Goal: Task Accomplishment & Management: Manage account settings

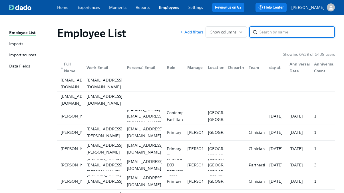
paste input "[PERSON_NAME]"
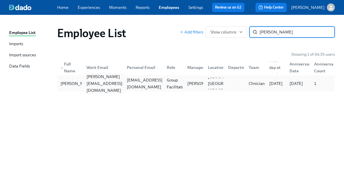
type input "[PERSON_NAME]"
click at [117, 81] on div "[PERSON_NAME][EMAIL_ADDRESS][DOMAIN_NAME]" at bounding box center [104, 83] width 41 height 21
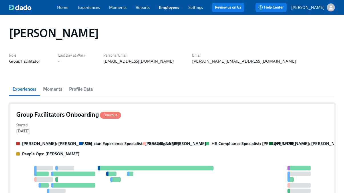
click at [72, 128] on div "Started [DATE]" at bounding box center [172, 127] width 312 height 13
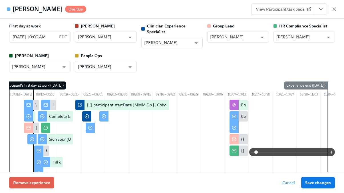
scroll to position [0, 26]
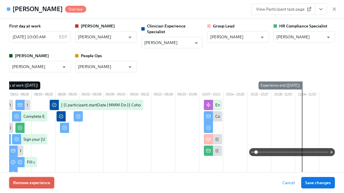
click at [38, 187] on button "Remove experience" at bounding box center [31, 182] width 45 height 11
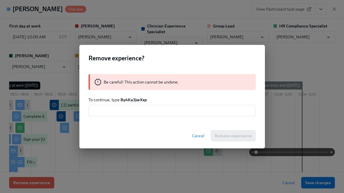
click at [134, 100] on strong "By4Ka3jwXxp" at bounding box center [134, 99] width 26 height 5
copy strong "By4Ka3jwXxp"
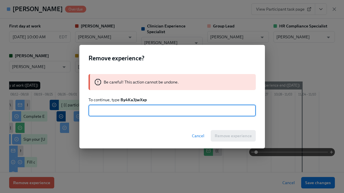
click at [133, 113] on input "text" at bounding box center [172, 110] width 167 height 11
paste input "By4Ka3jwXxp"
type input "By4Ka3jwXxp"
click at [237, 135] on span "Remove experience" at bounding box center [233, 136] width 37 height 6
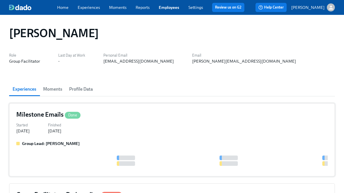
click at [118, 133] on div "Started [DATE] Finished [DATE]" at bounding box center [172, 127] width 312 height 13
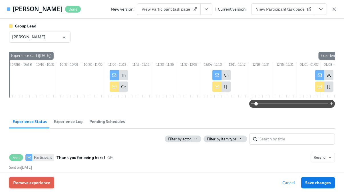
click at [45, 183] on span "Remove experience" at bounding box center [31, 183] width 37 height 6
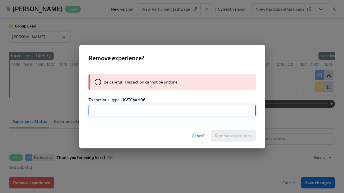
click at [127, 99] on strong "LhVTCVaH96" at bounding box center [133, 99] width 25 height 5
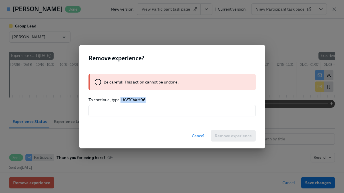
click at [127, 99] on strong "LhVTCVaH96" at bounding box center [133, 99] width 25 height 5
copy strong "LhVTCVaH96"
click at [127, 111] on input "text" at bounding box center [172, 110] width 167 height 11
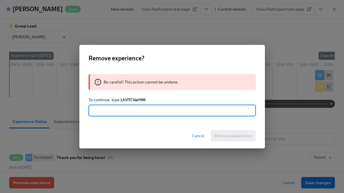
paste input "LhVTCVaH96"
type input "LhVTCVaH96"
click at [241, 136] on span "Remove experience" at bounding box center [233, 136] width 37 height 6
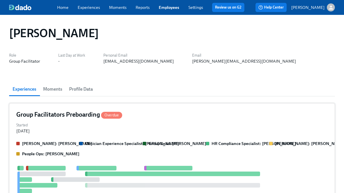
click at [142, 131] on div "Started [DATE]" at bounding box center [172, 127] width 312 height 13
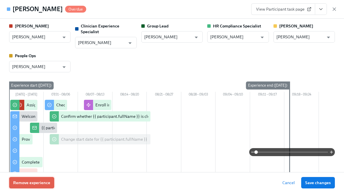
click at [48, 184] on span "Remove experience" at bounding box center [31, 183] width 37 height 6
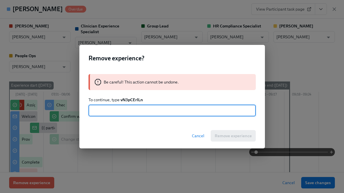
click at [124, 99] on strong "vN3pCErlLn" at bounding box center [132, 99] width 23 height 5
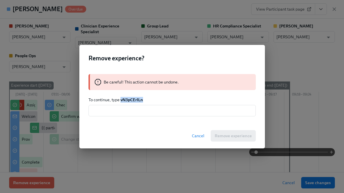
click at [124, 99] on strong "vN3pCErlLn" at bounding box center [132, 99] width 23 height 5
copy strong "vN3pCErlLn"
click at [125, 111] on input "text" at bounding box center [172, 110] width 167 height 11
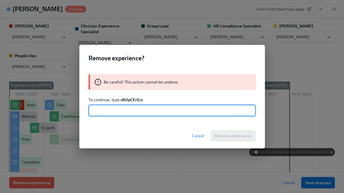
paste input "vN3pCErlLn"
type input "vN3pCErlLn"
click at [247, 138] on button "Remove experience" at bounding box center [233, 135] width 45 height 11
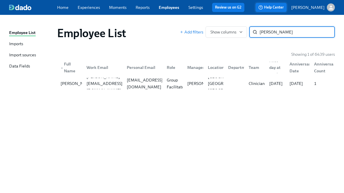
paste input "[PERSON_NAME]"
type input "[PERSON_NAME]"
click at [95, 85] on div "[PERSON_NAME][EMAIL_ADDRESS][PERSON_NAME][DOMAIN_NAME]" at bounding box center [104, 83] width 41 height 27
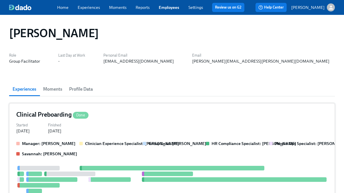
click at [83, 135] on div "Clinical Preboarding Done Started [DATE] Finished [DATE] Manager: [PERSON_NAME]…" at bounding box center [172, 176] width 326 height 146
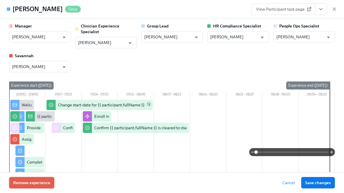
click at [42, 180] on span "Remove experience" at bounding box center [31, 183] width 37 height 6
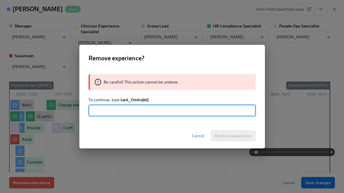
click at [136, 100] on strong "Lw4_OmhxjbQ" at bounding box center [135, 99] width 28 height 5
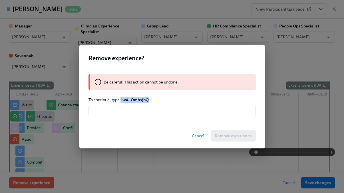
click at [136, 100] on strong "Lw4_OmhxjbQ" at bounding box center [135, 99] width 28 height 5
copy strong "Lw4_OmhxjbQ"
click at [134, 113] on input "text" at bounding box center [172, 110] width 167 height 11
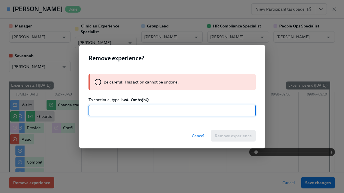
paste input "Lw4_OmhxjbQ"
type input "Lw4_OmhxjbQ"
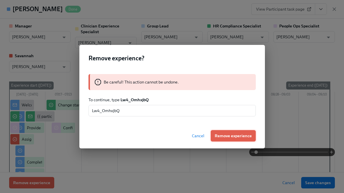
click at [235, 132] on button "Remove experience" at bounding box center [233, 135] width 45 height 11
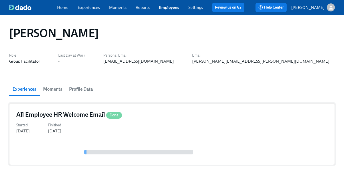
click at [157, 133] on div "Started [DATE] Finished [DATE]" at bounding box center [172, 127] width 312 height 13
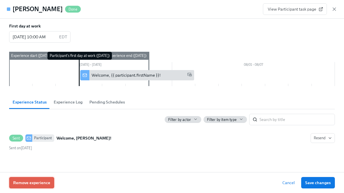
click at [45, 182] on span "Remove experience" at bounding box center [31, 183] width 37 height 6
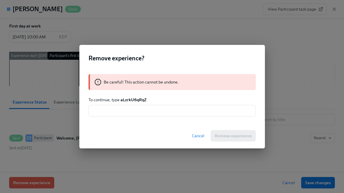
click at [135, 100] on strong "aLzrkU6qRqZ" at bounding box center [134, 99] width 26 height 5
copy strong "aLzrkU6qRqZ"
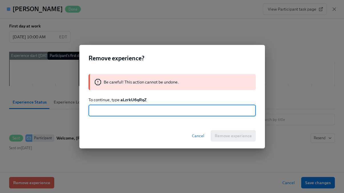
click at [133, 113] on input "text" at bounding box center [172, 110] width 167 height 11
paste input "aLzrkU6qRqZ"
type input "aLzrkU6qRqZ"
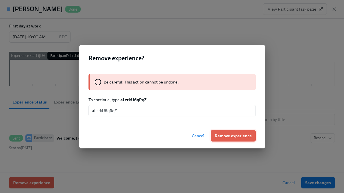
click at [246, 138] on span "Remove experience" at bounding box center [233, 136] width 37 height 6
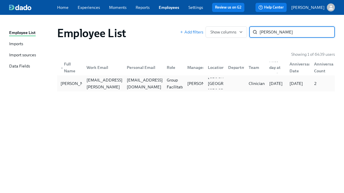
type input "[PERSON_NAME]"
click at [149, 81] on div "[EMAIL_ADDRESS][DOMAIN_NAME]" at bounding box center [145, 84] width 41 height 14
paste input "[PERSON_NAME]"
type input "[PERSON_NAME]"
click at [136, 83] on div "[EMAIL_ADDRESS][DOMAIN_NAME]" at bounding box center [145, 84] width 41 height 14
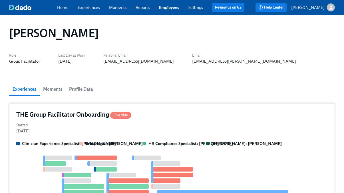
click at [77, 131] on div "Started [DATE]" at bounding box center [172, 127] width 312 height 13
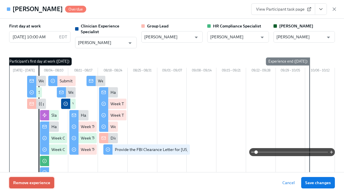
click at [39, 180] on span "Remove experience" at bounding box center [31, 183] width 37 height 6
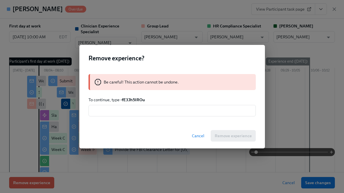
click at [135, 100] on strong "-fE3Jh5IROu" at bounding box center [133, 99] width 24 height 5
copy strong "fE3Jh5IROu"
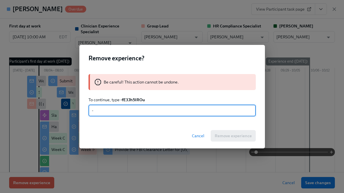
paste input "fE3Jh5IROu"
type input "-fE3Jh5IROu"
click at [221, 133] on span "Remove experience" at bounding box center [233, 136] width 37 height 6
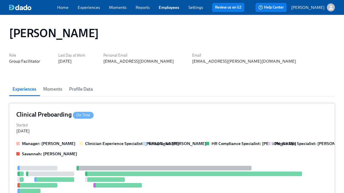
click at [214, 133] on div "Started [DATE]" at bounding box center [172, 127] width 312 height 13
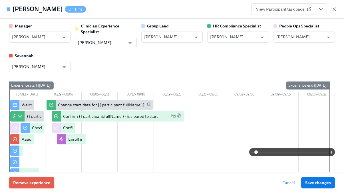
click at [51, 180] on button "Remove experience" at bounding box center [31, 182] width 45 height 11
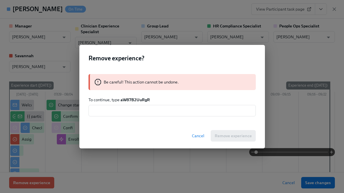
click at [142, 98] on strong "aW87B2UuRgR" at bounding box center [135, 99] width 29 height 5
copy strong "aW87B2UuRgR"
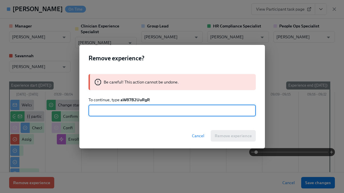
click at [141, 110] on input "text" at bounding box center [172, 110] width 167 height 11
paste input "aW87B2UuRgR"
type input "aW87B2UuRgR"
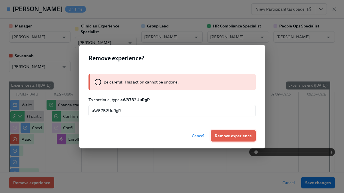
click at [229, 137] on span "Remove experience" at bounding box center [233, 136] width 37 height 6
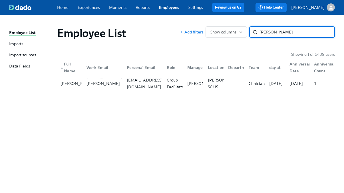
paste input "[PERSON_NAME]"
type input "[PERSON_NAME]"
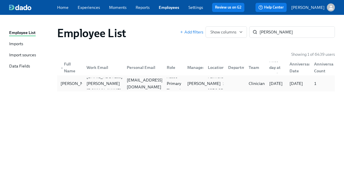
click at [185, 85] on div "[PERSON_NAME]" at bounding box center [193, 83] width 21 height 11
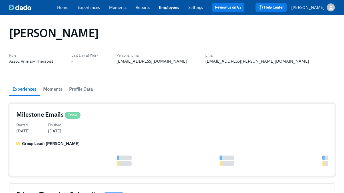
click at [75, 147] on div "Group Lead: [PERSON_NAME]" at bounding box center [172, 155] width 312 height 29
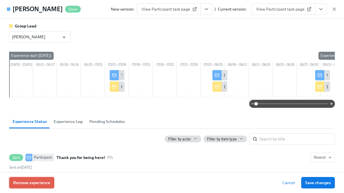
click at [41, 183] on span "Remove experience" at bounding box center [31, 183] width 37 height 6
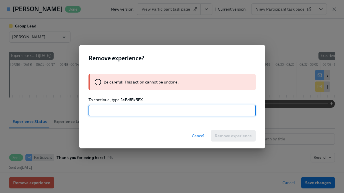
click at [132, 99] on strong "JeEdfFk5FX" at bounding box center [132, 99] width 22 height 5
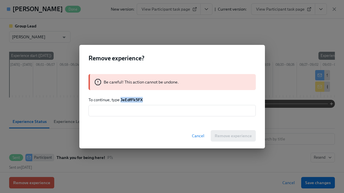
click at [132, 99] on strong "JeEdfFk5FX" at bounding box center [132, 99] width 22 height 5
copy strong "JeEdfFk5FX"
click at [131, 106] on input "text" at bounding box center [172, 110] width 167 height 11
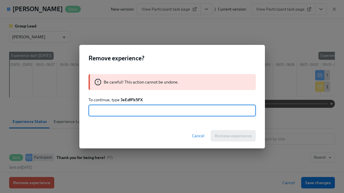
paste input "JeEdfFk5FX"
type input "JeEdfFk5FX"
click at [238, 137] on span "Remove experience" at bounding box center [233, 136] width 37 height 6
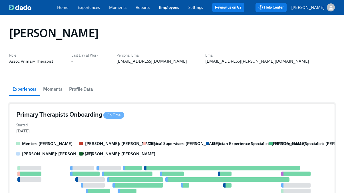
click at [230, 137] on div "Primary Therapists Onboarding On Time Started [DATE] [PERSON_NAME]: [PERSON_NAM…" at bounding box center [172, 178] width 326 height 151
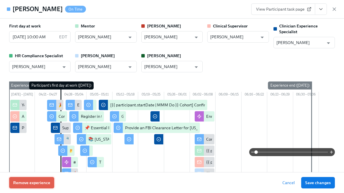
click at [46, 187] on button "Remove experience" at bounding box center [31, 182] width 45 height 11
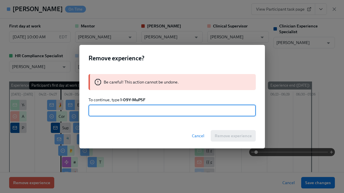
click at [132, 99] on strong "l-09Y-MuPSF" at bounding box center [133, 99] width 25 height 5
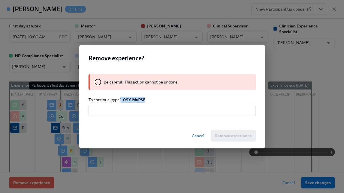
drag, startPoint x: 146, startPoint y: 100, endPoint x: 120, endPoint y: 98, distance: 25.8
click at [120, 99] on p "To continue, type l-09Y-MuPSF" at bounding box center [172, 100] width 167 height 6
copy strong "l-09Y-MuPSF"
click at [120, 110] on input "text" at bounding box center [172, 110] width 167 height 11
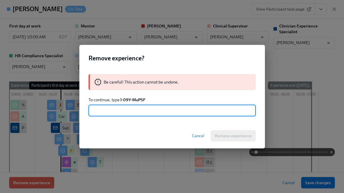
paste input "l-09Y-MuPSF"
type input "l-09Y-MuPSF"
click at [230, 135] on span "Remove experience" at bounding box center [233, 136] width 37 height 6
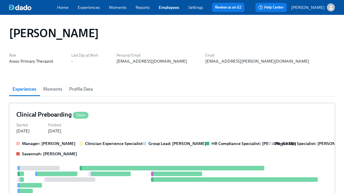
click at [154, 127] on div "Started [DATE] Finished [DATE]" at bounding box center [172, 127] width 312 height 13
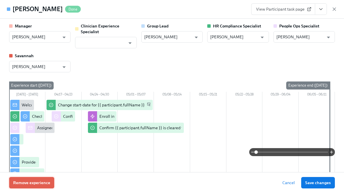
click at [51, 180] on button "Remove experience" at bounding box center [31, 182] width 45 height 11
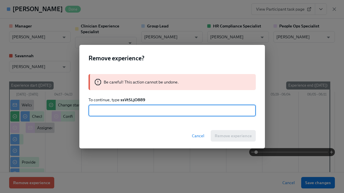
click at [127, 101] on strong "ssVtSLjO889" at bounding box center [133, 99] width 25 height 5
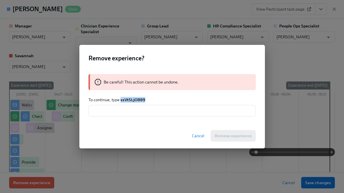
click at [127, 101] on strong "ssVtSLjO889" at bounding box center [133, 99] width 25 height 5
copy strong "ssVtSLjO889"
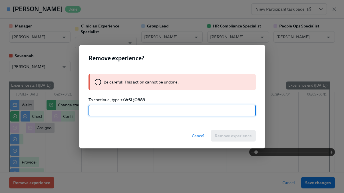
click at [123, 114] on input "text" at bounding box center [172, 110] width 167 height 11
paste input "ssVtSLjO889"
type input "ssVtSLjO889"
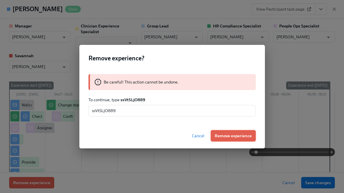
click at [220, 133] on span "Remove experience" at bounding box center [233, 136] width 37 height 6
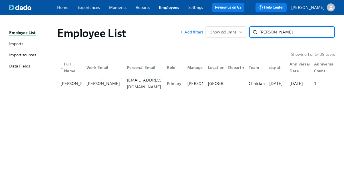
paste input "[PERSON_NAME]"
type input "[PERSON_NAME]"
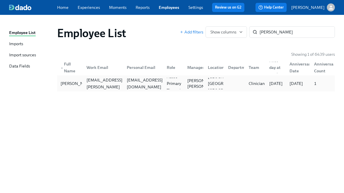
click at [157, 88] on div "[EMAIL_ADDRESS][DOMAIN_NAME]" at bounding box center [142, 83] width 40 height 11
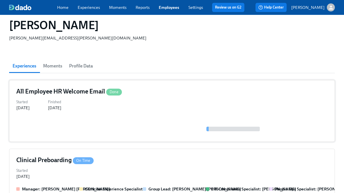
scroll to position [103, 0]
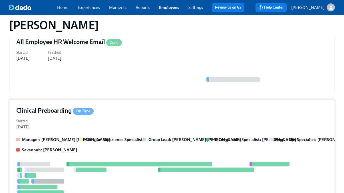
click at [77, 137] on div "Manager: [PERSON_NAME] [PERSON_NAME] Clinician Experience Specialist Group Lead…" at bounding box center [172, 145] width 312 height 16
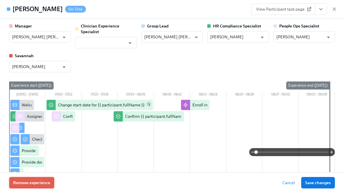
click at [37, 179] on button "Remove experience" at bounding box center [31, 182] width 45 height 11
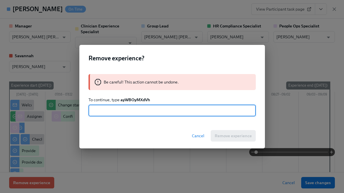
click at [133, 99] on strong "ayWBOyMXdVh" at bounding box center [136, 99] width 30 height 5
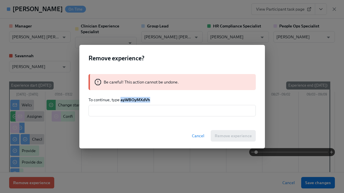
click at [133, 99] on strong "ayWBOyMXdVh" at bounding box center [136, 99] width 30 height 5
click at [132, 108] on input "text" at bounding box center [172, 110] width 167 height 11
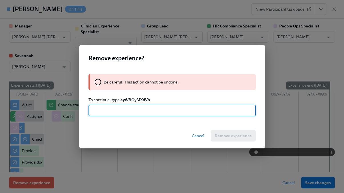
paste input "ayWBOyMXdVh"
type input "ayWBOyMXdVh"
click at [239, 137] on span "Remove experience" at bounding box center [233, 136] width 37 height 6
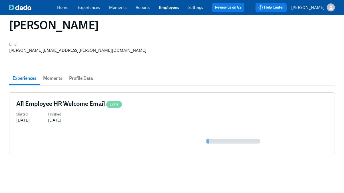
scroll to position [11, 0]
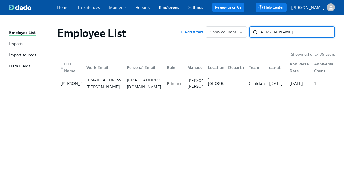
paste input "[PERSON_NAME]"
type input "[PERSON_NAME]"
click at [180, 83] on div "Primary Therapist" at bounding box center [176, 84] width 22 height 14
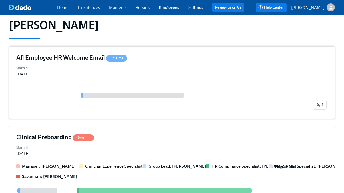
scroll to position [93, 0]
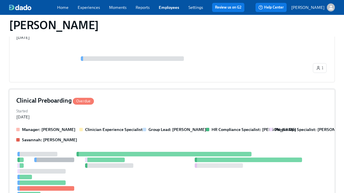
click at [71, 134] on div "Manager: [PERSON_NAME] Clinician Experience Specialist Group Lead: [PERSON_NAME…" at bounding box center [172, 135] width 312 height 16
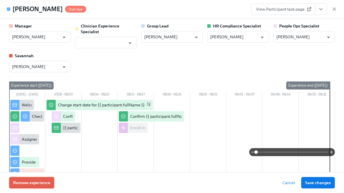
click at [38, 177] on button "Remove experience" at bounding box center [31, 182] width 45 height 11
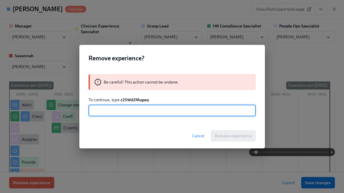
click at [139, 98] on strong "z2SWd2Mugwy" at bounding box center [135, 99] width 29 height 5
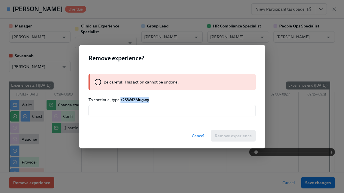
click at [139, 98] on strong "z2SWd2Mugwy" at bounding box center [135, 99] width 29 height 5
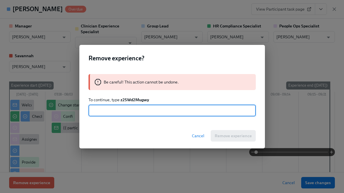
click at [138, 112] on input "text" at bounding box center [172, 110] width 167 height 11
paste input "z2SWd2Mugwy"
type input "z2SWd2Mugwy"
click at [241, 137] on span "Remove experience" at bounding box center [233, 136] width 37 height 6
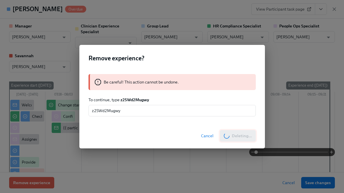
scroll to position [22, 0]
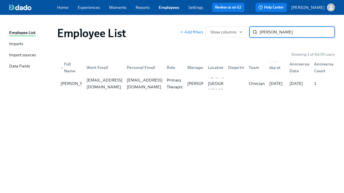
paste input "[PERSON_NAME]"
type input "[PERSON_NAME]"
click at [141, 83] on div "[EMAIL_ADDRESS][DOMAIN_NAME]" at bounding box center [145, 84] width 41 height 14
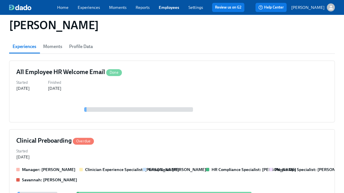
scroll to position [79, 0]
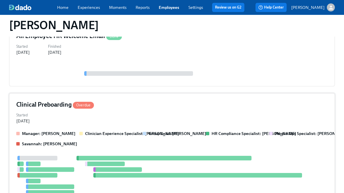
click at [61, 136] on p "Manager: [PERSON_NAME]" at bounding box center [48, 134] width 53 height 6
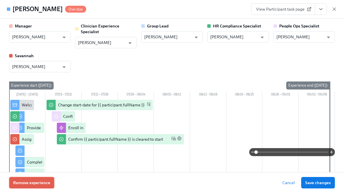
click at [30, 184] on span "Remove experience" at bounding box center [31, 183] width 37 height 6
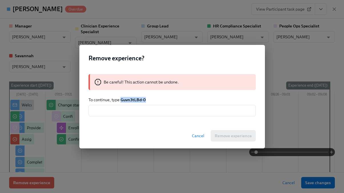
drag, startPoint x: 153, startPoint y: 101, endPoint x: 121, endPoint y: 100, distance: 31.7
click at [121, 100] on p "To continue, type Guvn3tLBd-0" at bounding box center [172, 100] width 167 height 6
click at [117, 112] on input "text" at bounding box center [172, 110] width 167 height 11
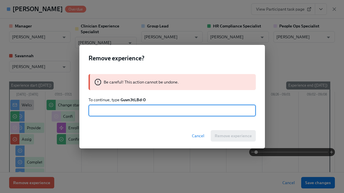
paste input "Guvn3tLBd-0"
type input "Guvn3tLBd-0"
click at [242, 136] on span "Remove experience" at bounding box center [233, 136] width 37 height 6
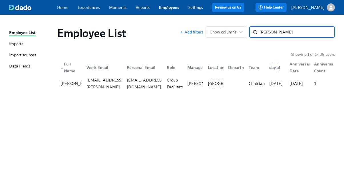
paste input "[PERSON_NAME]"
type input "[PERSON_NAME]"
click at [84, 83] on div at bounding box center [102, 83] width 40 height 11
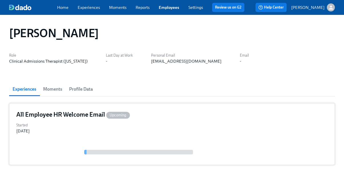
click at [146, 129] on div "Started [DATE]" at bounding box center [172, 127] width 312 height 13
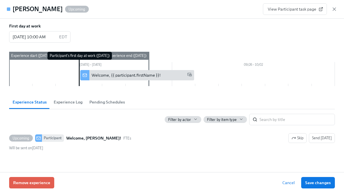
click at [32, 189] on div "Remove experience Cancel Save changes" at bounding box center [172, 182] width 344 height 21
click at [33, 183] on span "Remove experience" at bounding box center [31, 183] width 37 height 6
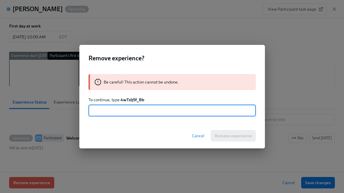
click at [137, 99] on strong "4wTxlj5f_Bb" at bounding box center [133, 99] width 24 height 5
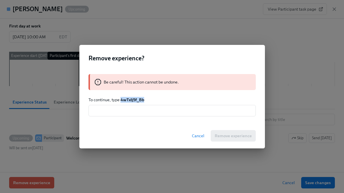
click at [137, 99] on strong "4wTxlj5f_Bb" at bounding box center [133, 99] width 24 height 5
click at [131, 111] on input "text" at bounding box center [172, 110] width 167 height 11
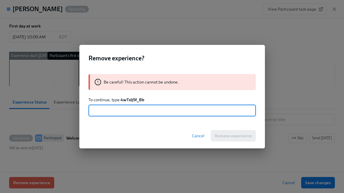
paste input "4wTxlj5f_Bb"
type input "4wTxlj5f_Bb"
click at [238, 135] on span "Remove experience" at bounding box center [233, 136] width 37 height 6
